Goal: Information Seeking & Learning: Learn about a topic

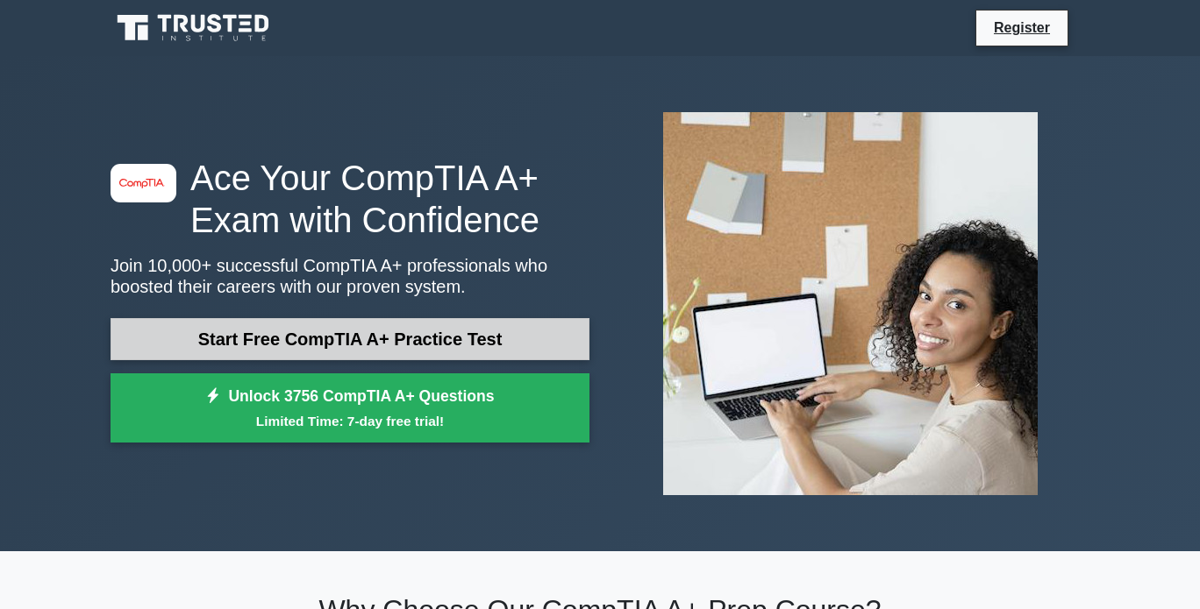
click at [267, 330] on link "Start Free CompTIA A+ Practice Test" at bounding box center [349, 339] width 479 height 42
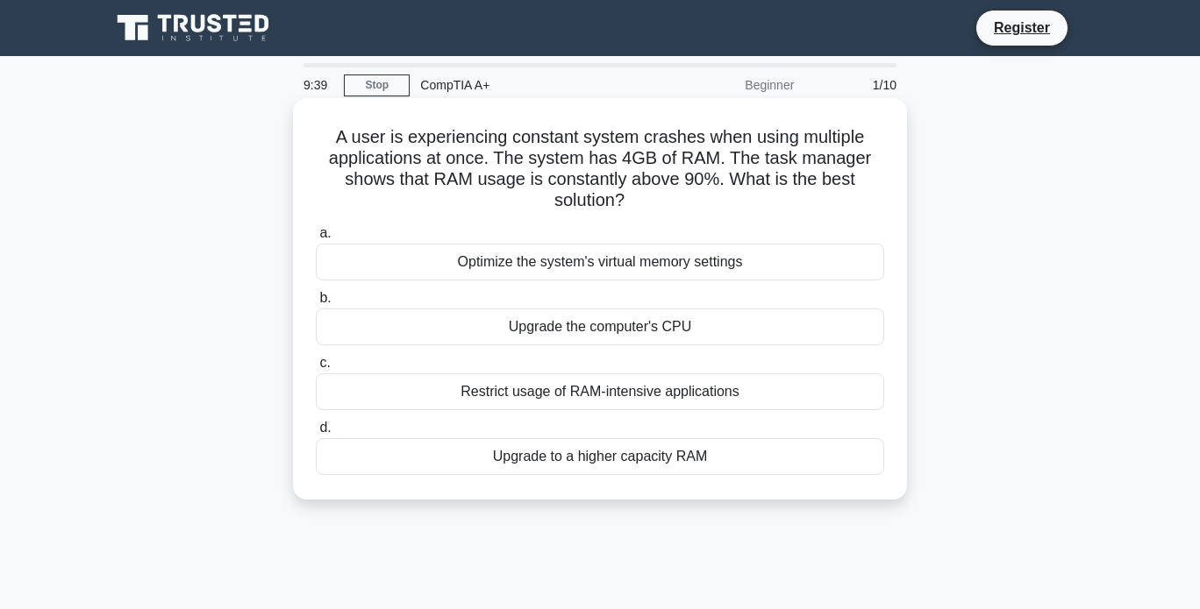
click at [391, 389] on div "Restrict usage of RAM-intensive applications" at bounding box center [600, 392] width 568 height 37
click at [316, 369] on input "c. Restrict usage of RAM-intensive applications" at bounding box center [316, 363] width 0 height 11
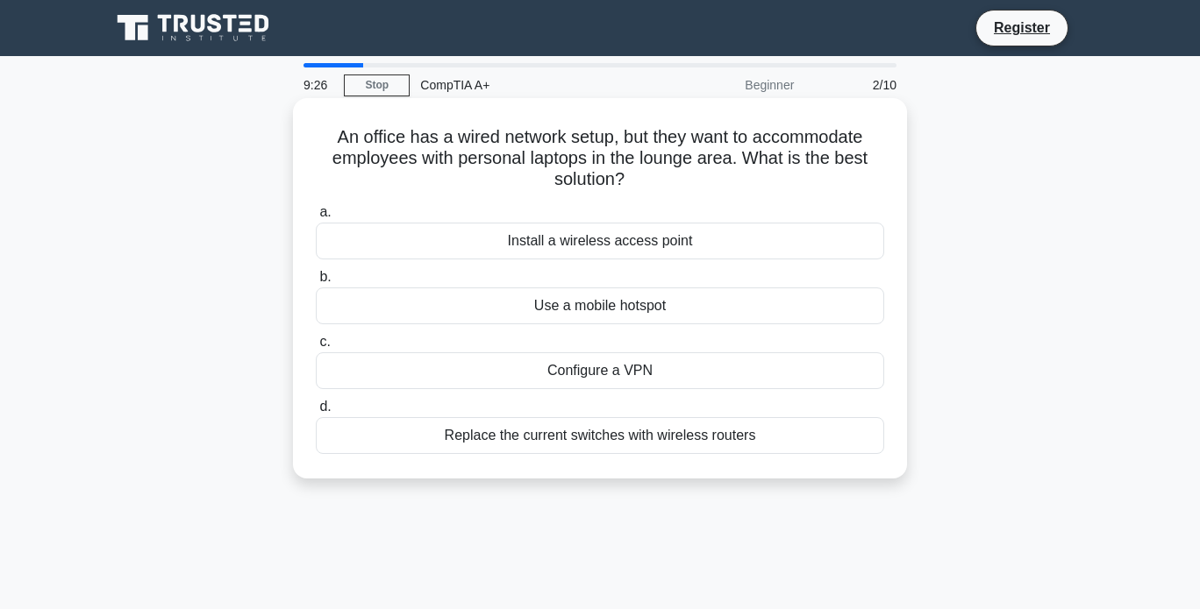
click at [440, 255] on div "Install a wireless access point" at bounding box center [600, 241] width 568 height 37
click at [316, 218] on input "a. Install a wireless access point" at bounding box center [316, 212] width 0 height 11
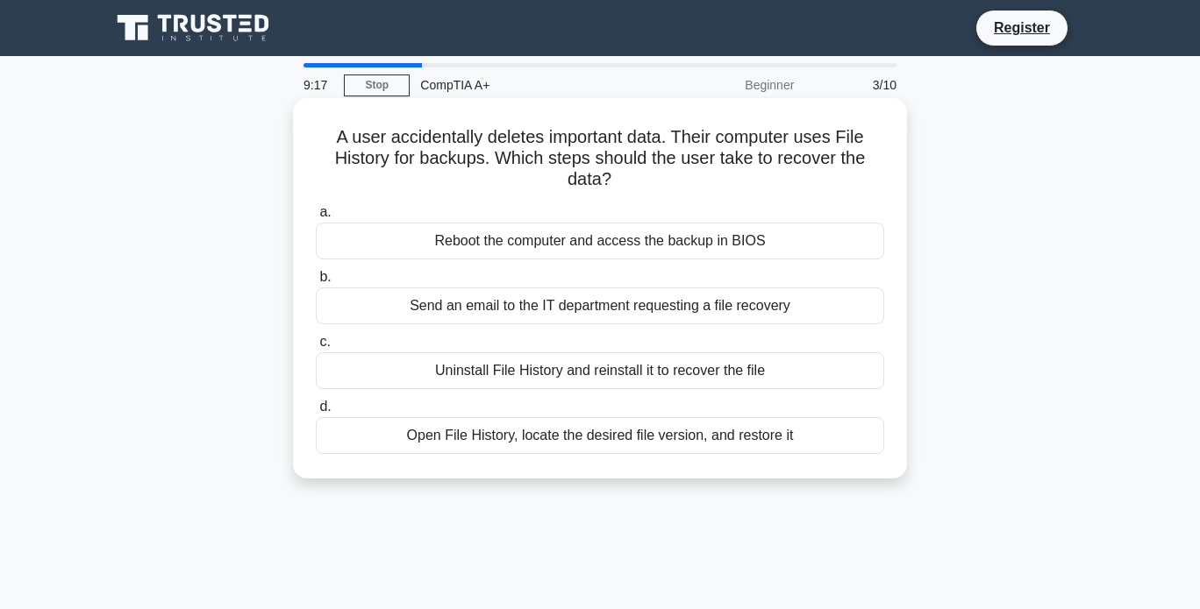
click at [502, 442] on div "Open File History, locate the desired file version, and restore it" at bounding box center [600, 435] width 568 height 37
click at [316, 413] on input "d. Open File History, locate the desired file version, and restore it" at bounding box center [316, 407] width 0 height 11
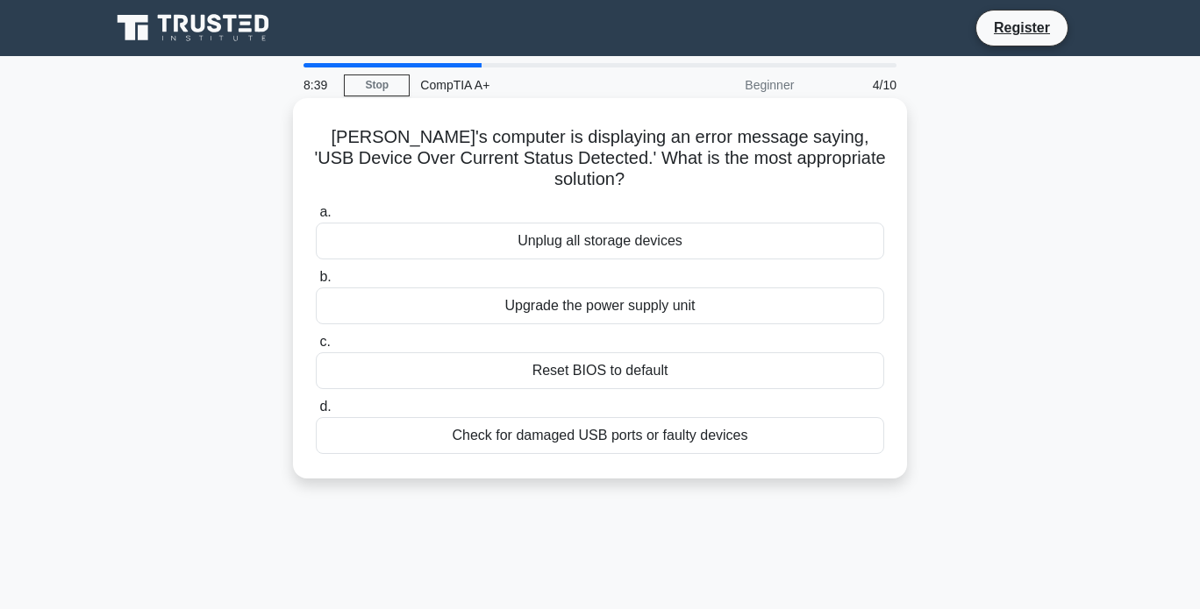
click at [416, 223] on div "Unplug all storage devices" at bounding box center [600, 241] width 568 height 37
click at [316, 207] on input "a. Unplug all storage devices" at bounding box center [316, 212] width 0 height 11
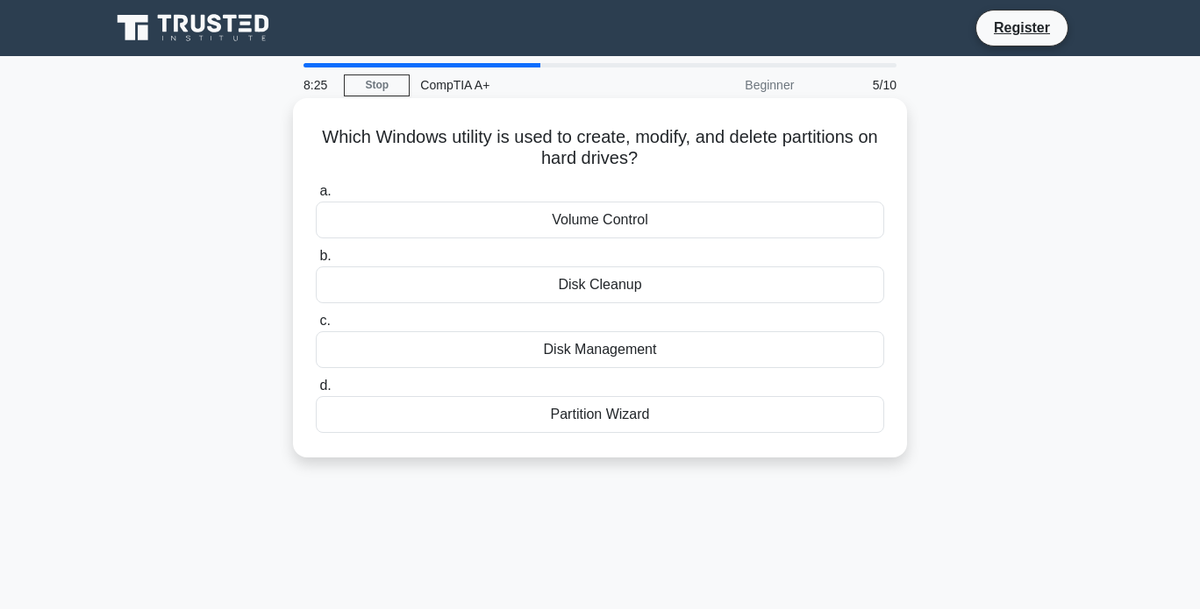
click at [631, 410] on div "Partition Wizard" at bounding box center [600, 414] width 568 height 37
click at [316, 392] on input "d. Partition Wizard" at bounding box center [316, 386] width 0 height 11
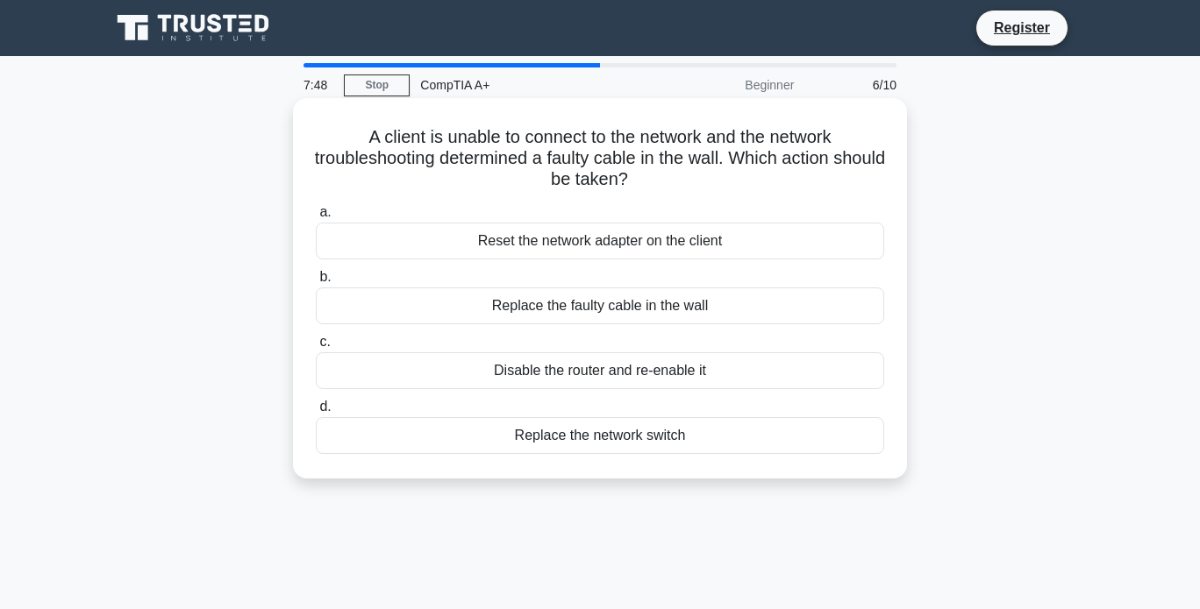
click at [597, 368] on div "Disable the router and re-enable it" at bounding box center [600, 371] width 568 height 37
click at [316, 348] on input "c. Disable the router and re-enable it" at bounding box center [316, 342] width 0 height 11
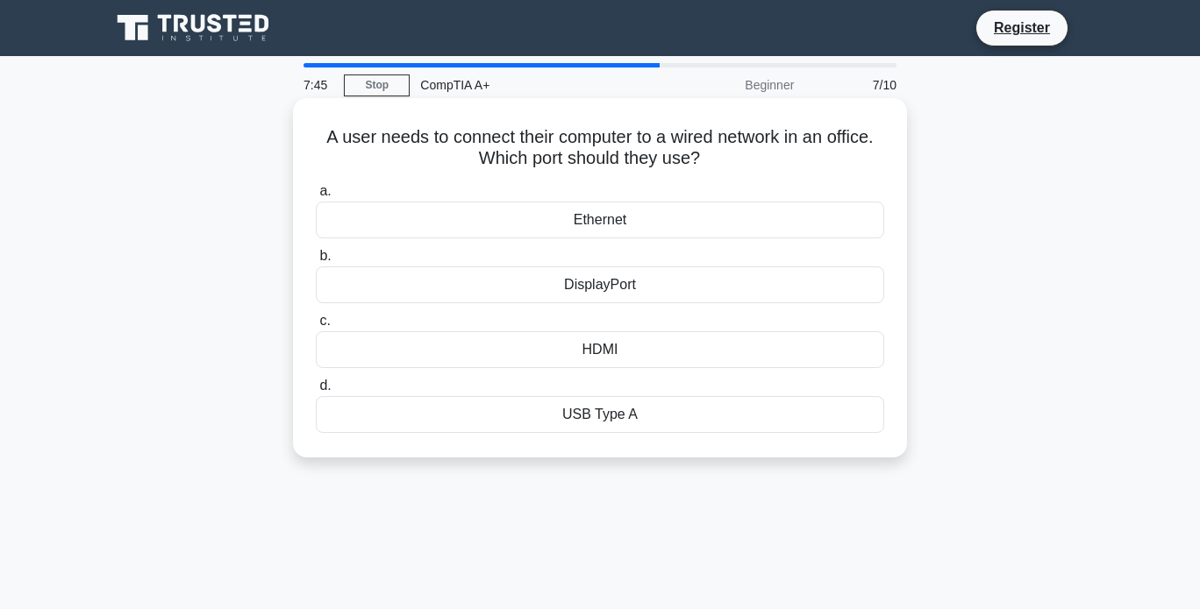
click at [561, 199] on label "a. Ethernet" at bounding box center [600, 210] width 568 height 58
click at [316, 197] on input "a. Ethernet" at bounding box center [316, 191] width 0 height 11
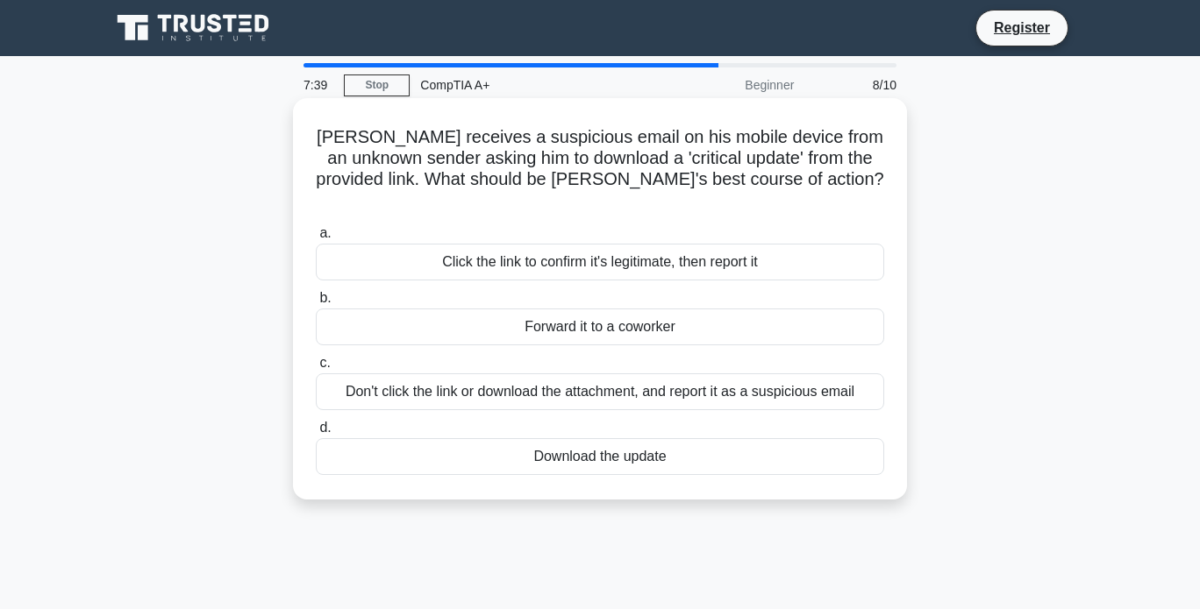
click at [509, 374] on div "Don't click the link or download the attachment, and report it as a suspicious …" at bounding box center [600, 392] width 568 height 37
click at [316, 366] on input "c. Don't click the link or download the attachment, and report it as a suspicio…" at bounding box center [316, 363] width 0 height 11
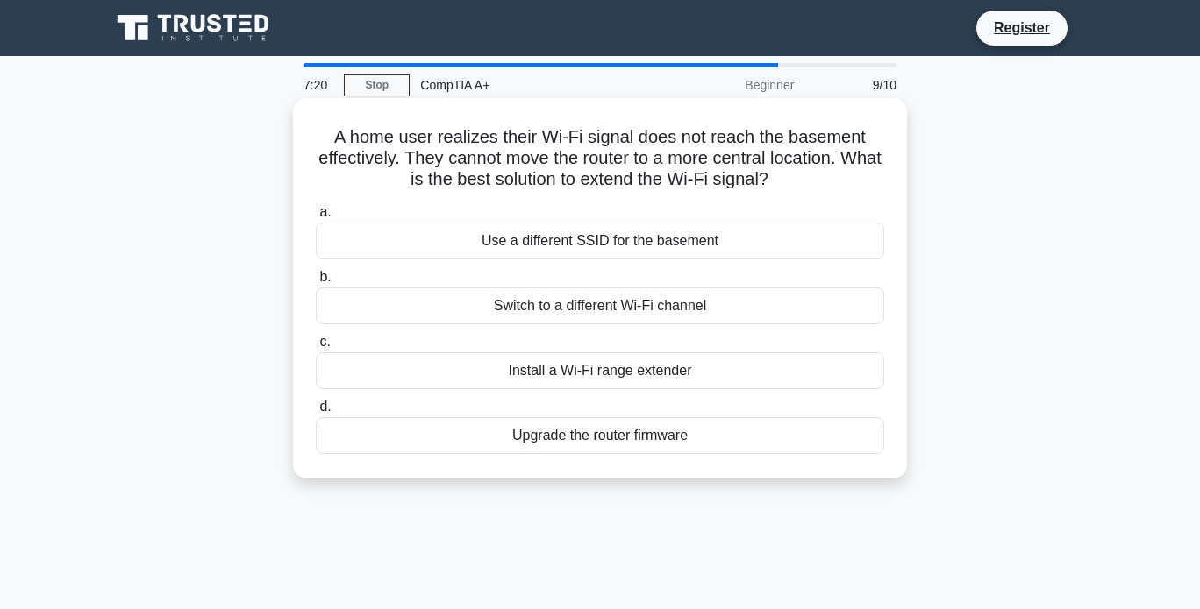
click at [562, 374] on div "Install a Wi-Fi range extender" at bounding box center [600, 371] width 568 height 37
click at [316, 348] on input "c. Install a Wi-Fi range extender" at bounding box center [316, 342] width 0 height 11
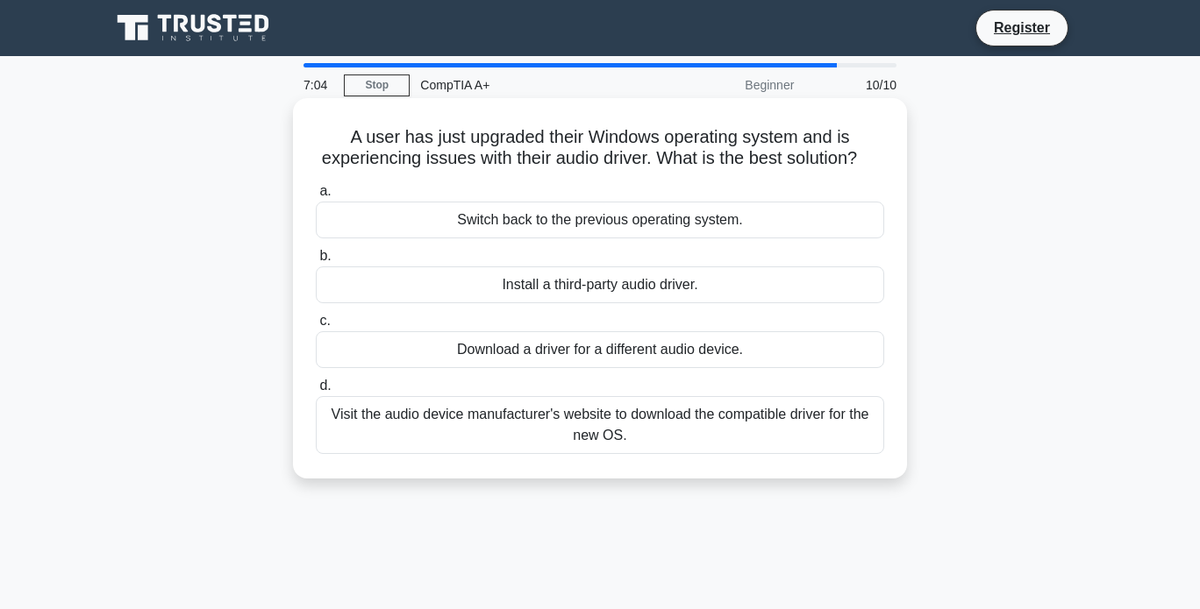
click at [431, 438] on div "Visit the audio device manufacturer's website to download the compatible driver…" at bounding box center [600, 425] width 568 height 58
click at [316, 392] on input "d. Visit the audio device manufacturer's website to download the compatible dri…" at bounding box center [316, 386] width 0 height 11
